Goal: Navigation & Orientation: Find specific page/section

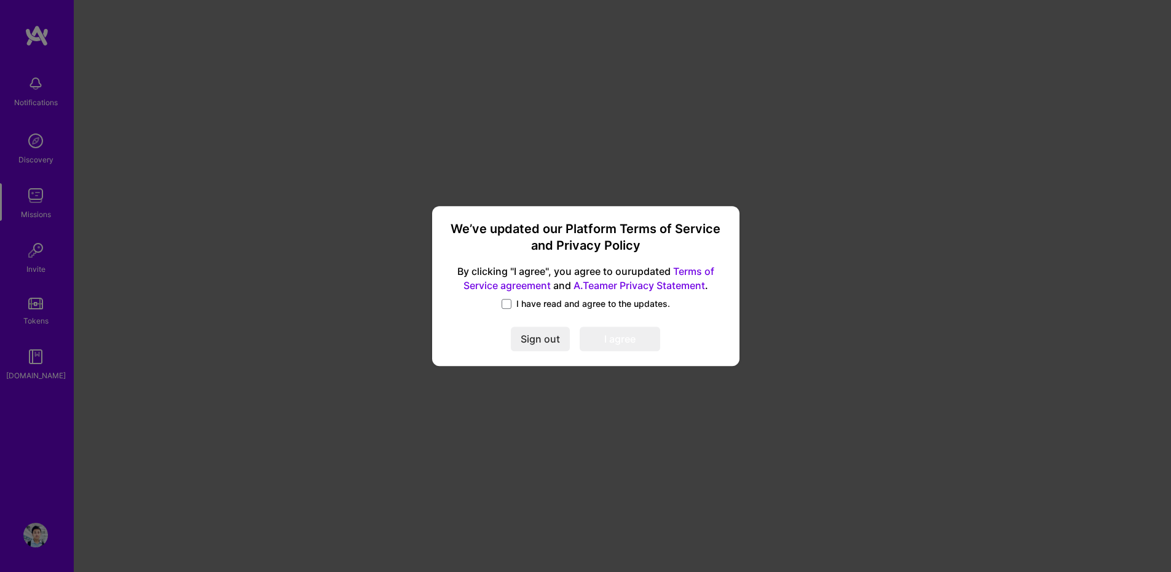
click at [535, 302] on span "I have read and agree to the updates." at bounding box center [594, 304] width 154 height 12
click at [0, 0] on input "I have read and agree to the updates." at bounding box center [0, 0] width 0 height 0
click at [608, 336] on button "I agree" at bounding box center [620, 339] width 81 height 25
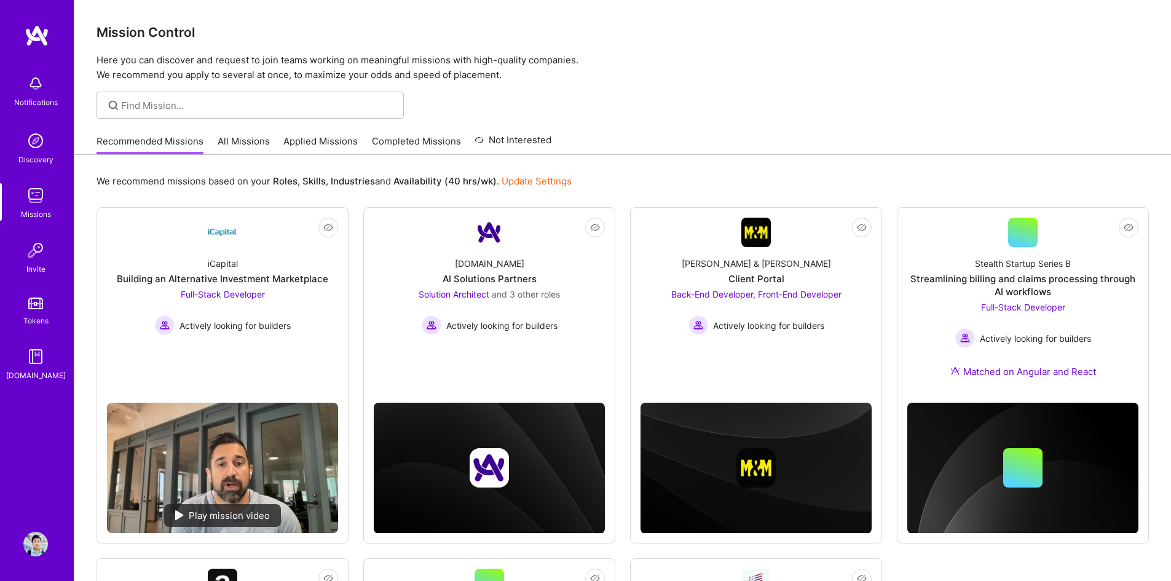
click at [256, 147] on link "All Missions" at bounding box center [244, 145] width 52 height 20
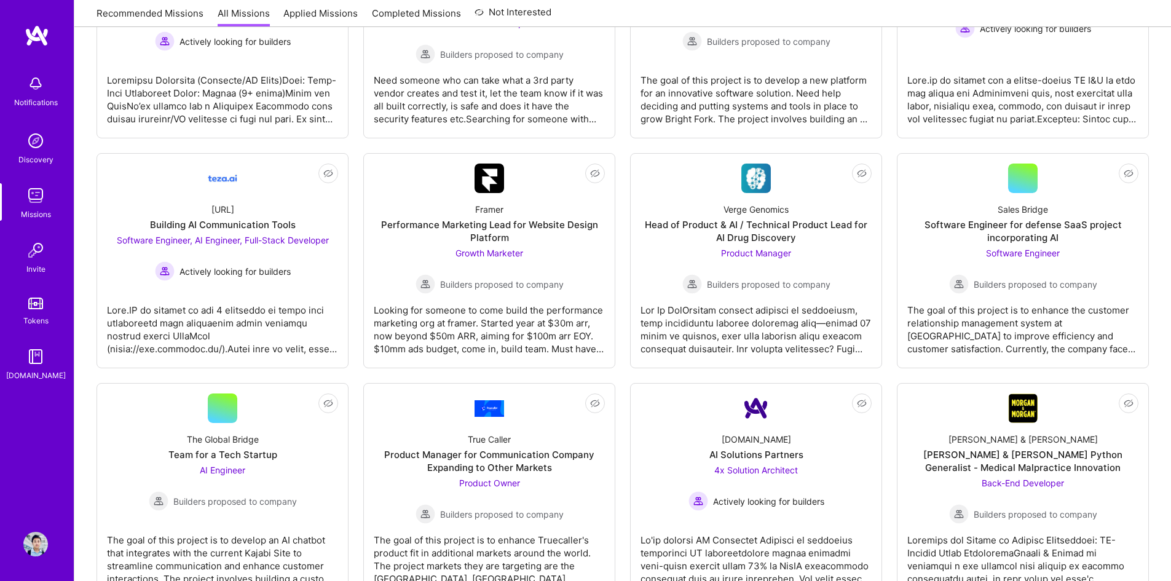
scroll to position [1722, 0]
